Goal: Task Accomplishment & Management: Manage account settings

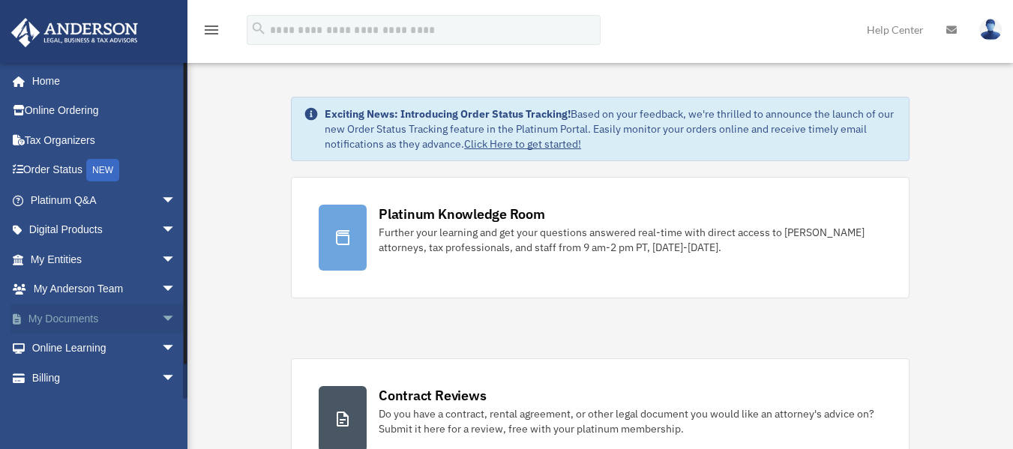
click at [161, 314] on span "arrow_drop_down" at bounding box center [176, 319] width 30 height 31
click at [66, 353] on link "Box" at bounding box center [110, 349] width 178 height 30
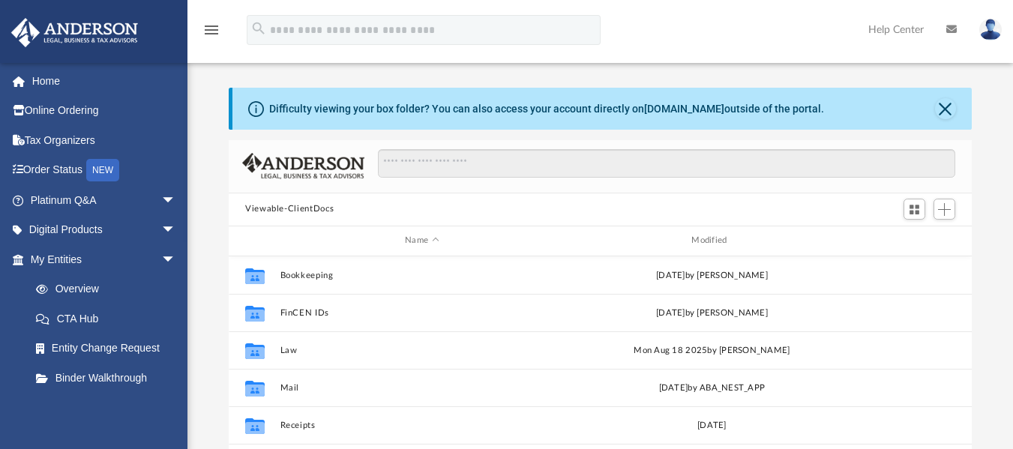
scroll to position [330, 732]
click at [328, 272] on button "Bookkeeping" at bounding box center [423, 275] width 284 height 10
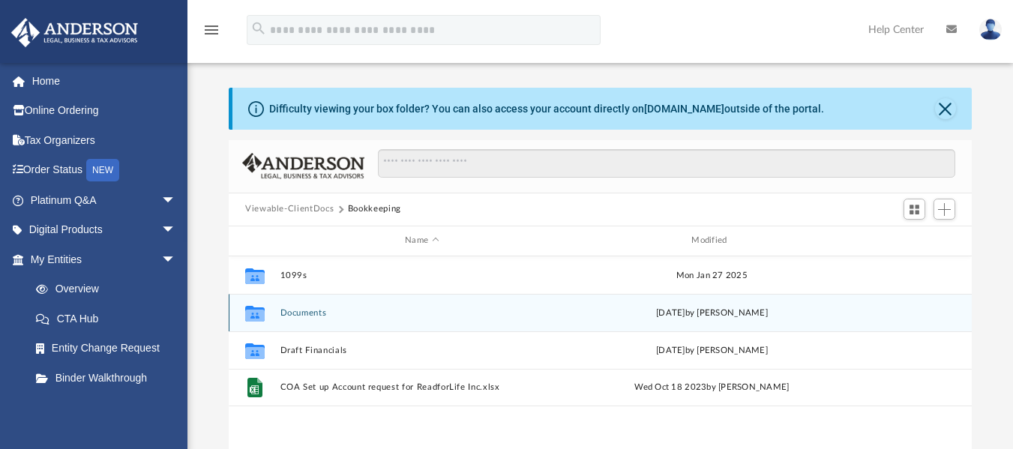
click at [311, 308] on button "Documents" at bounding box center [423, 313] width 284 height 10
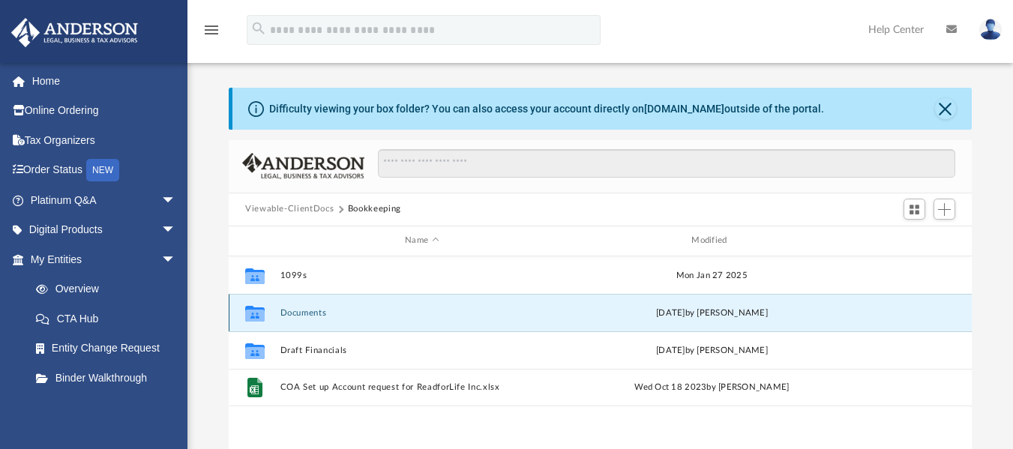
click at [311, 308] on button "Documents" at bounding box center [423, 313] width 284 height 10
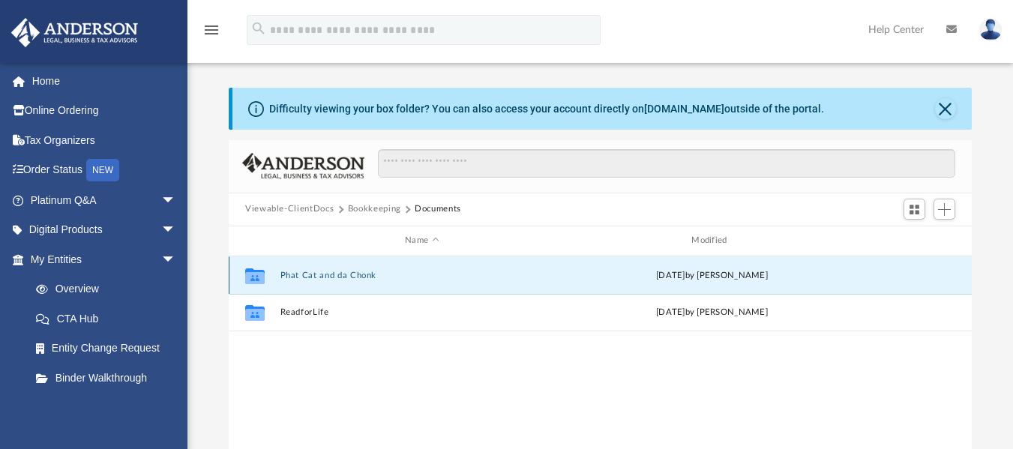
click at [327, 280] on button "Phat Cat and da Chonk" at bounding box center [423, 275] width 284 height 10
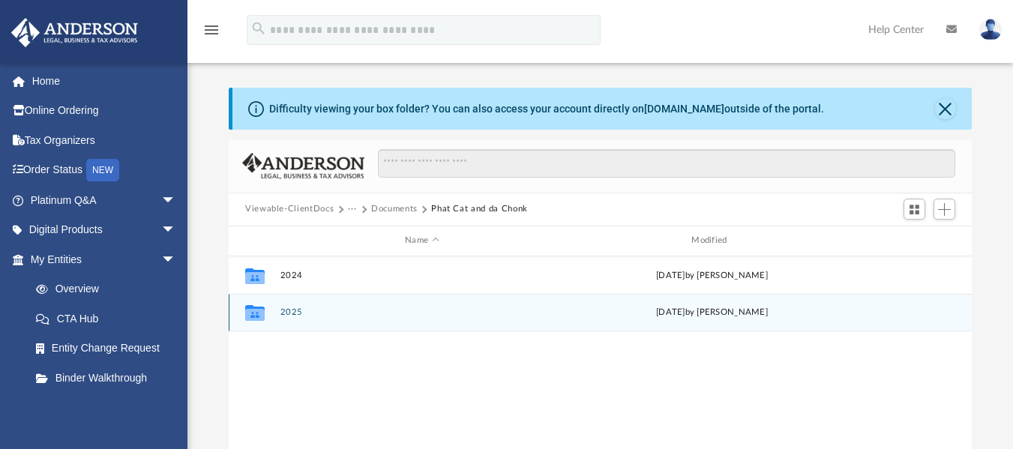
click at [291, 314] on button "2025" at bounding box center [423, 313] width 284 height 10
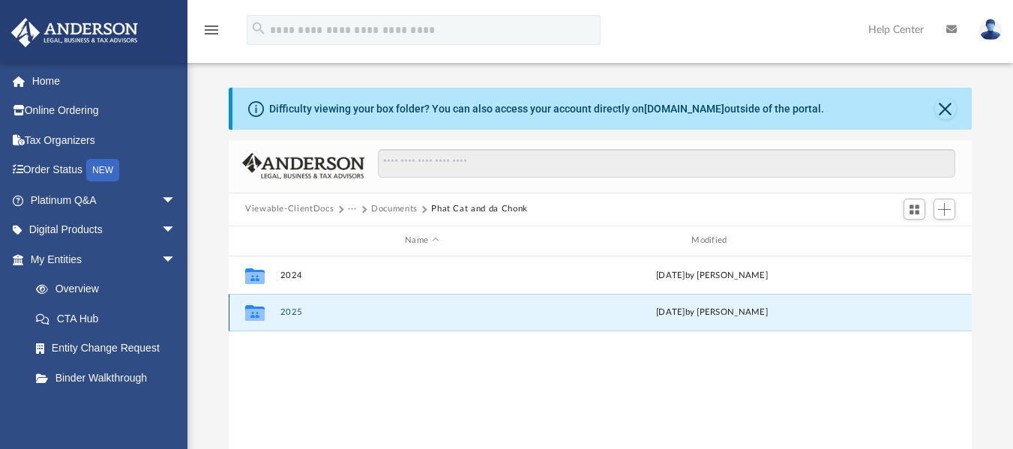
click at [291, 314] on button "2025" at bounding box center [423, 313] width 284 height 10
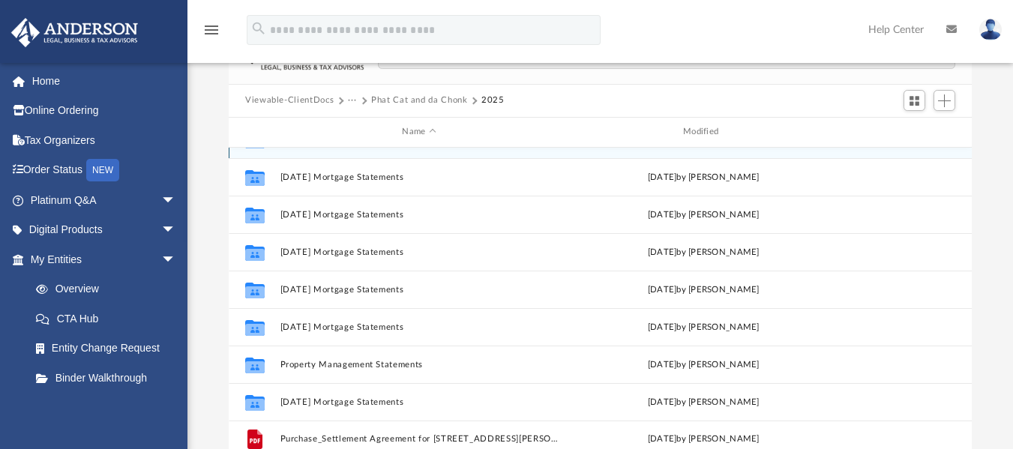
scroll to position [110, 0]
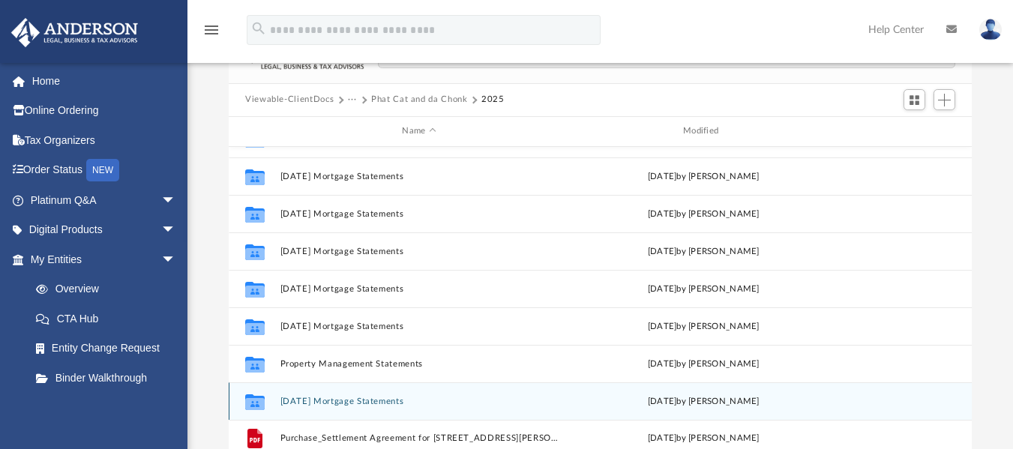
click at [331, 404] on button "[DATE] Mortgage Statements" at bounding box center [420, 401] width 278 height 10
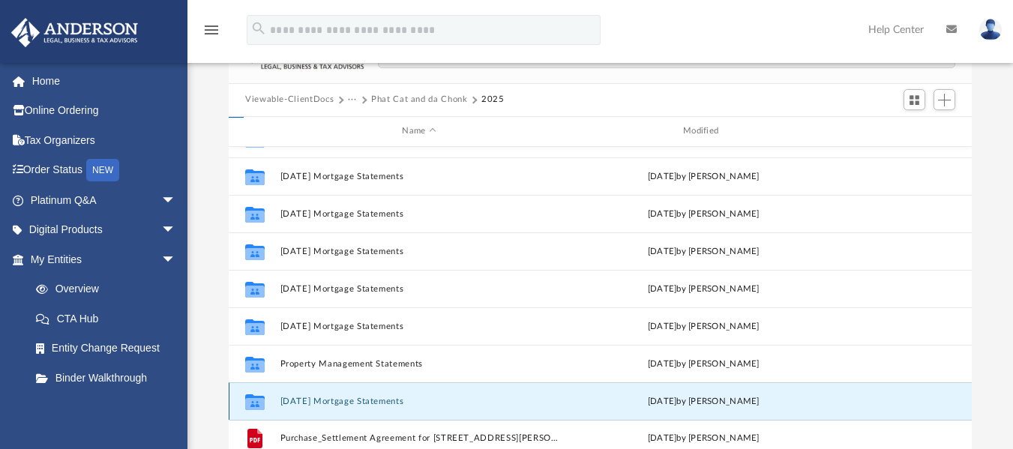
click at [331, 404] on button "[DATE] Mortgage Statements" at bounding box center [420, 401] width 278 height 10
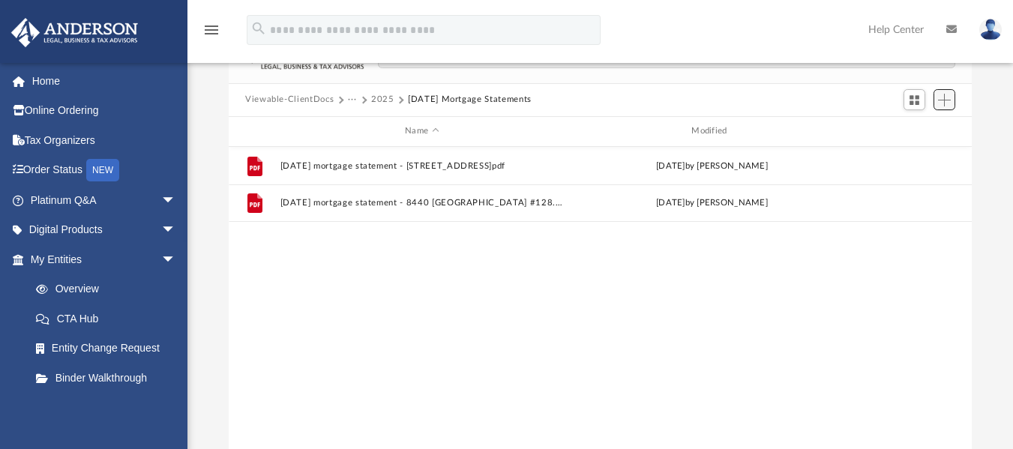
click at [945, 105] on span "Add" at bounding box center [944, 100] width 13 height 13
click at [907, 128] on li "Upload" at bounding box center [923, 130] width 48 height 16
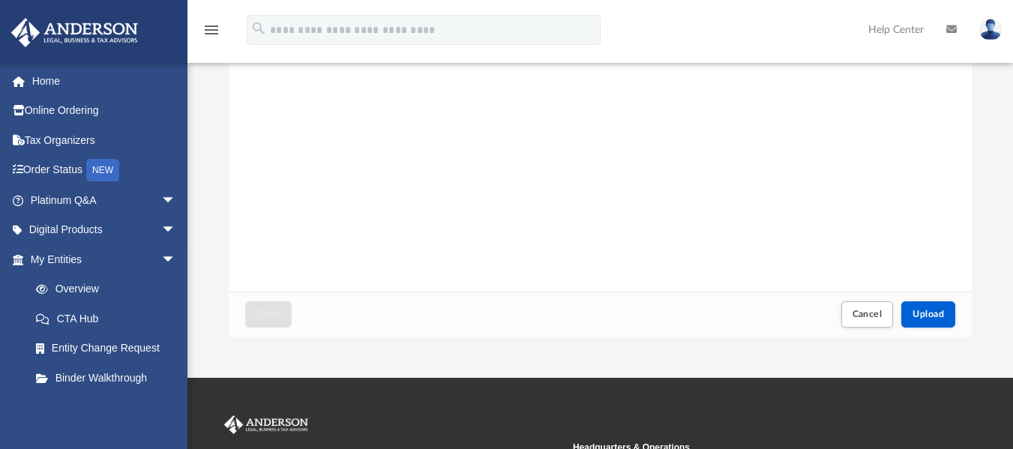
scroll to position [236, 0]
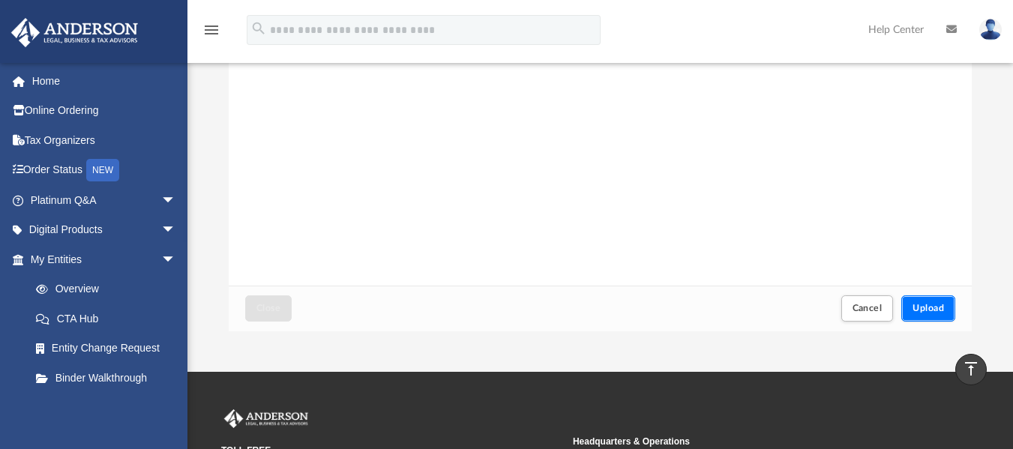
click at [927, 304] on span "Upload" at bounding box center [929, 308] width 32 height 9
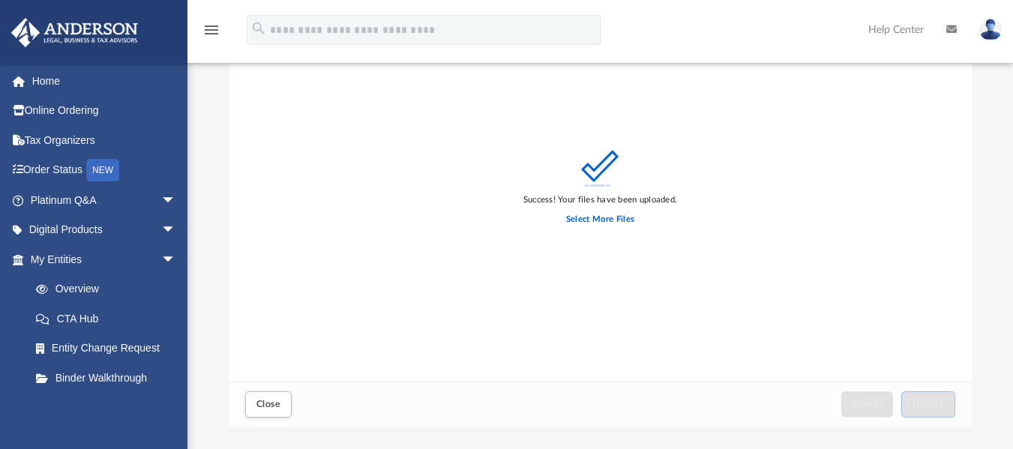
scroll to position [140, 0]
click at [274, 397] on button "Close" at bounding box center [268, 404] width 47 height 26
